Goal: Check status: Check status

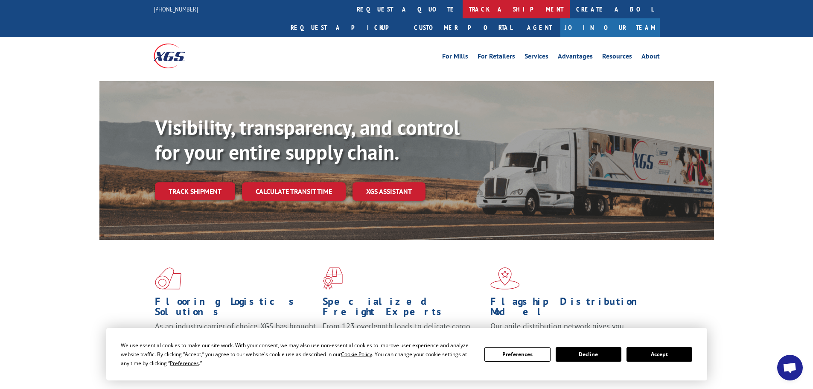
click at [463, 6] on link "track a shipment" at bounding box center [516, 9] width 107 height 18
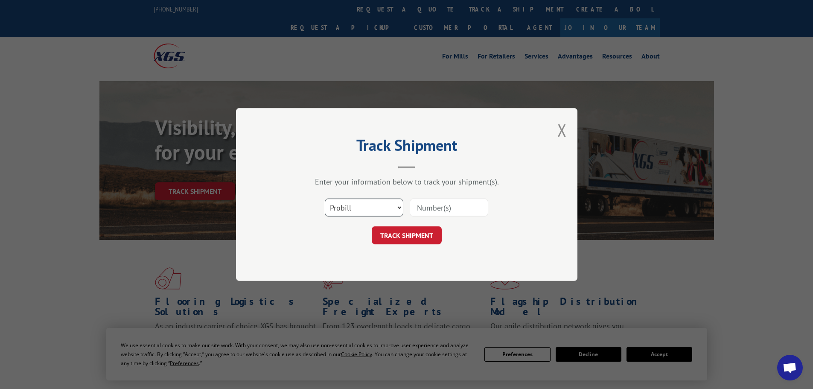
click at [367, 207] on select "Select category... Probill BOL PO" at bounding box center [364, 207] width 79 height 18
select select "bol"
click at [325, 198] on select "Select category... Probill BOL PO" at bounding box center [364, 207] width 79 height 18
click at [451, 204] on input at bounding box center [449, 207] width 79 height 18
paste input "5320723"
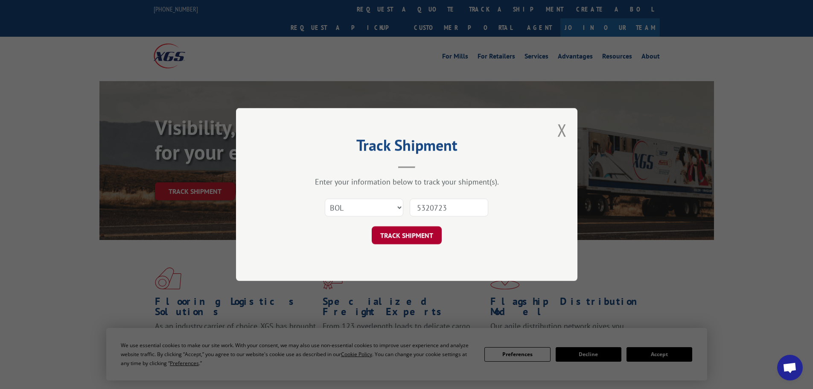
type input "5320723"
click at [397, 238] on button "TRACK SHIPMENT" at bounding box center [407, 235] width 70 height 18
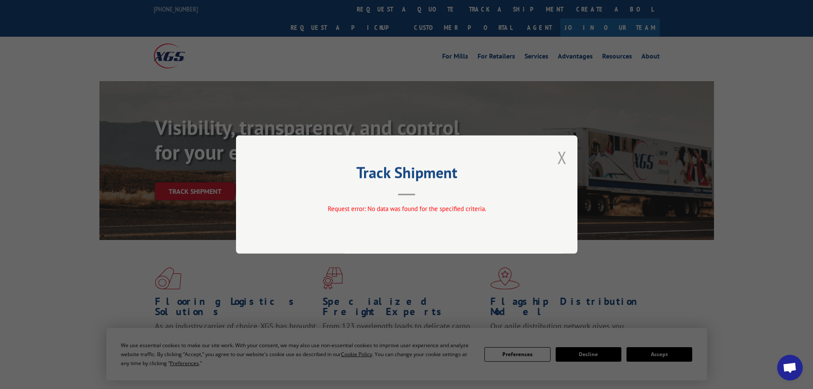
click at [563, 158] on button "Close modal" at bounding box center [562, 157] width 9 height 23
